Goal: Task Accomplishment & Management: Manage account settings

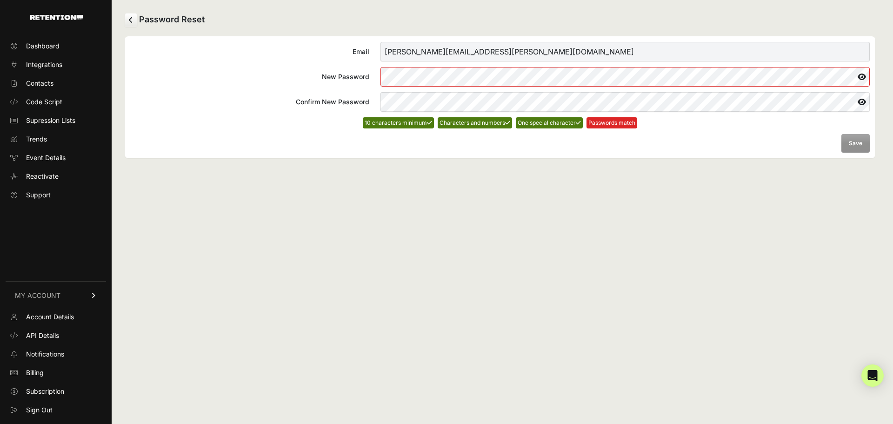
click at [330, 154] on div "Email [PERSON_NAME][EMAIL_ADDRESS][PERSON_NAME][DOMAIN_NAME] New Password Confi…" at bounding box center [500, 97] width 750 height 122
click at [339, 155] on div "Email [PERSON_NAME][EMAIL_ADDRESS][PERSON_NAME][DOMAIN_NAME] New Password Confi…" at bounding box center [500, 97] width 750 height 122
click at [865, 143] on button "Save" at bounding box center [855, 143] width 28 height 19
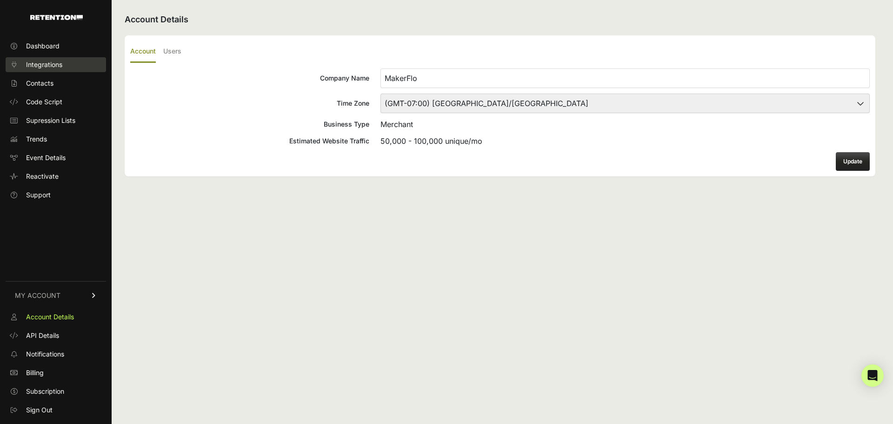
click at [69, 69] on link "Integrations" at bounding box center [56, 64] width 100 height 15
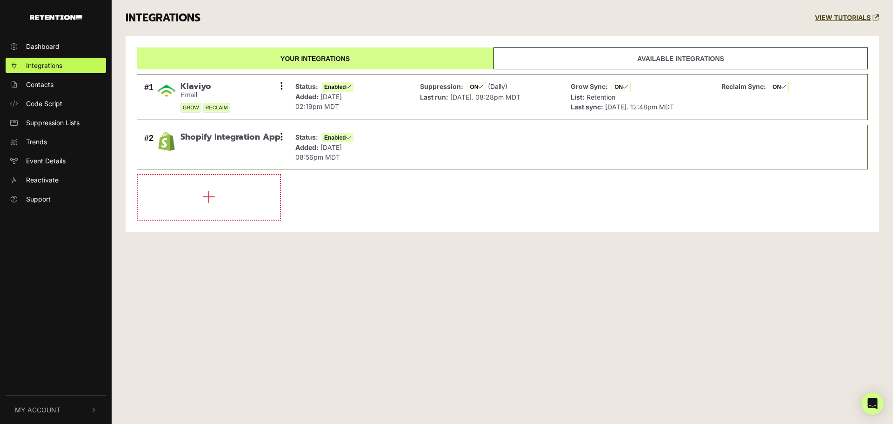
click at [511, 60] on link "Available integrations" at bounding box center [680, 58] width 374 height 22
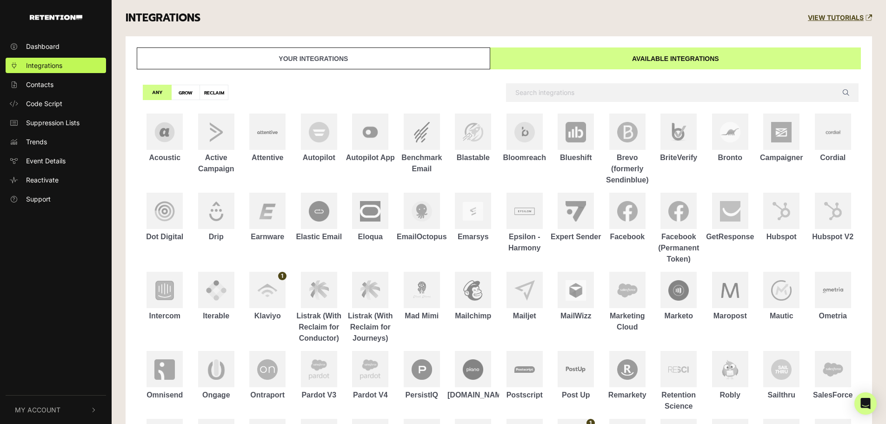
click at [465, 55] on link "Your integrations" at bounding box center [313, 58] width 353 height 22
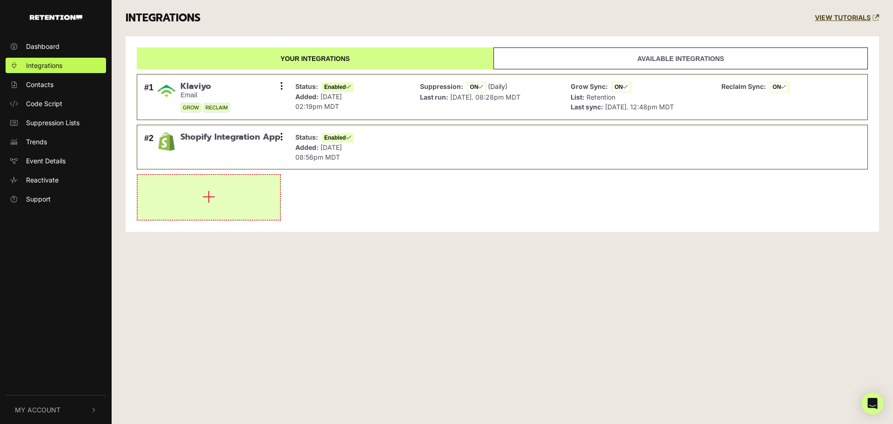
click at [164, 198] on button "button" at bounding box center [209, 197] width 142 height 45
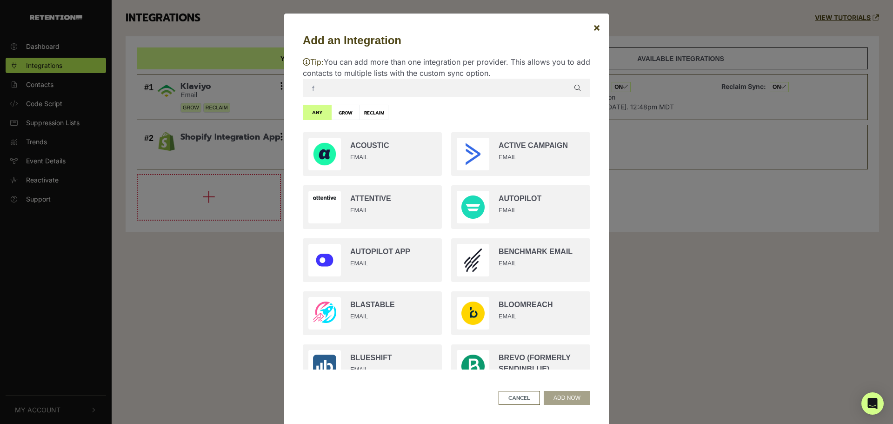
click at [355, 93] on input "f" at bounding box center [446, 88] width 287 height 19
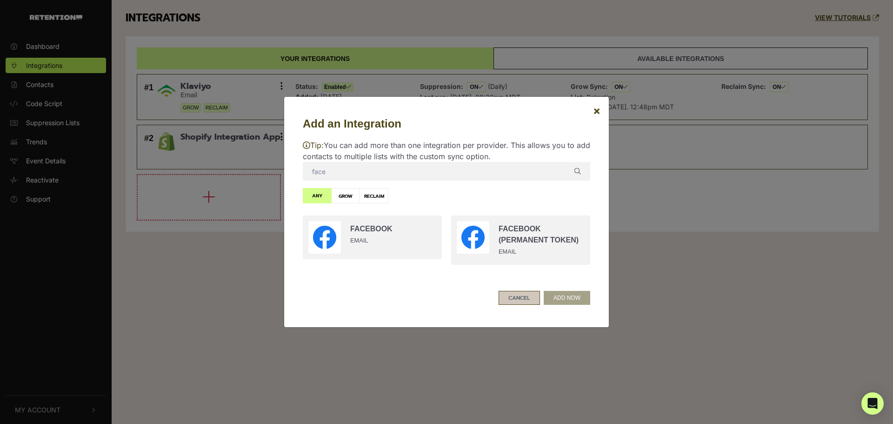
type input "face"
click at [519, 298] on button "CANCEL" at bounding box center [518, 298] width 41 height 14
